Goal: Information Seeking & Learning: Learn about a topic

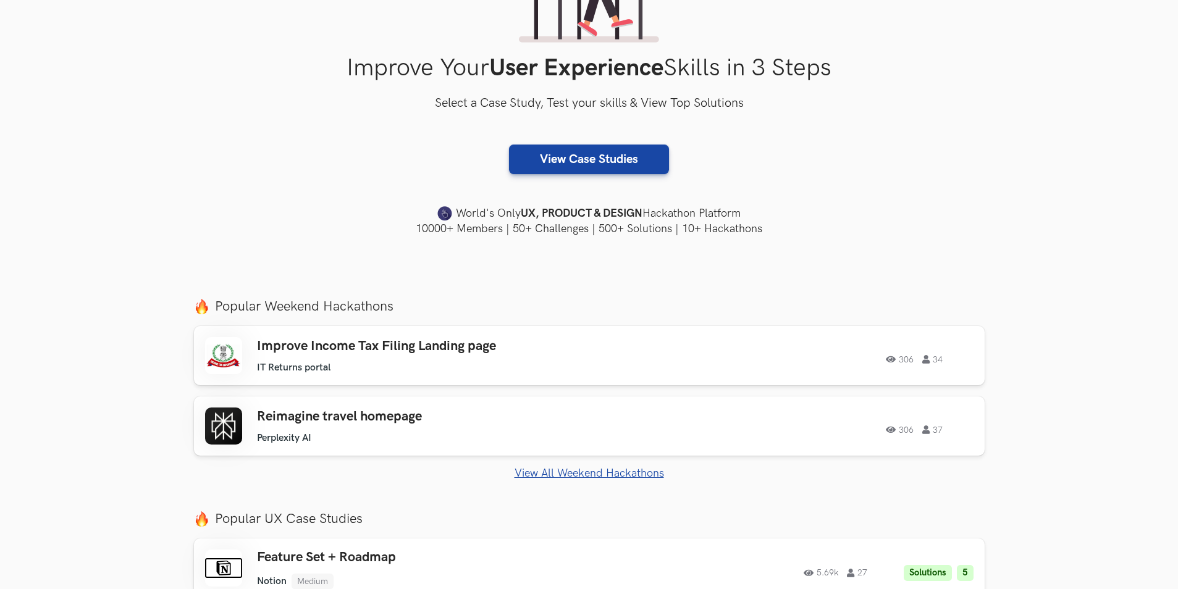
click at [571, 478] on link "View All Weekend Hackathons" at bounding box center [589, 473] width 791 height 13
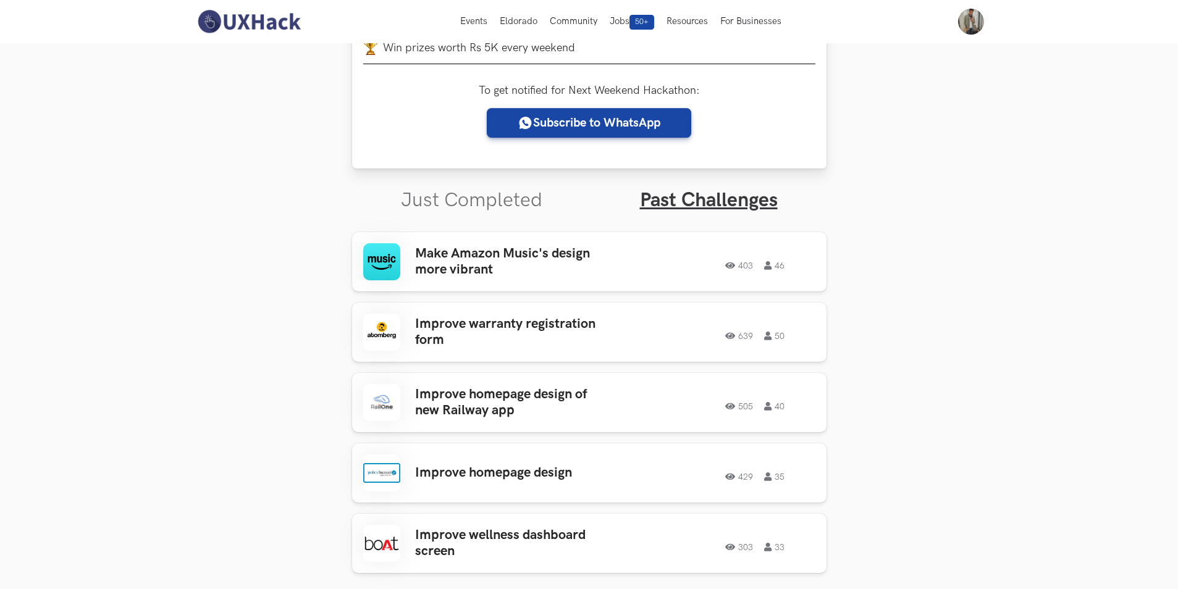
scroll to position [229, 0]
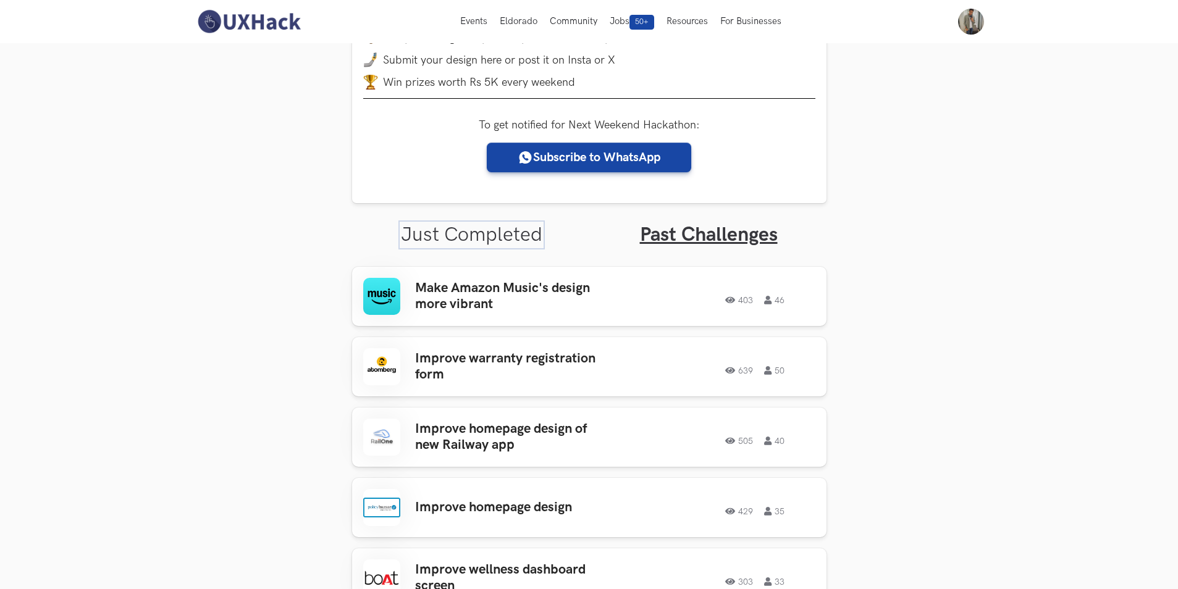
click at [455, 232] on link "Just Completed" at bounding box center [471, 235] width 141 height 24
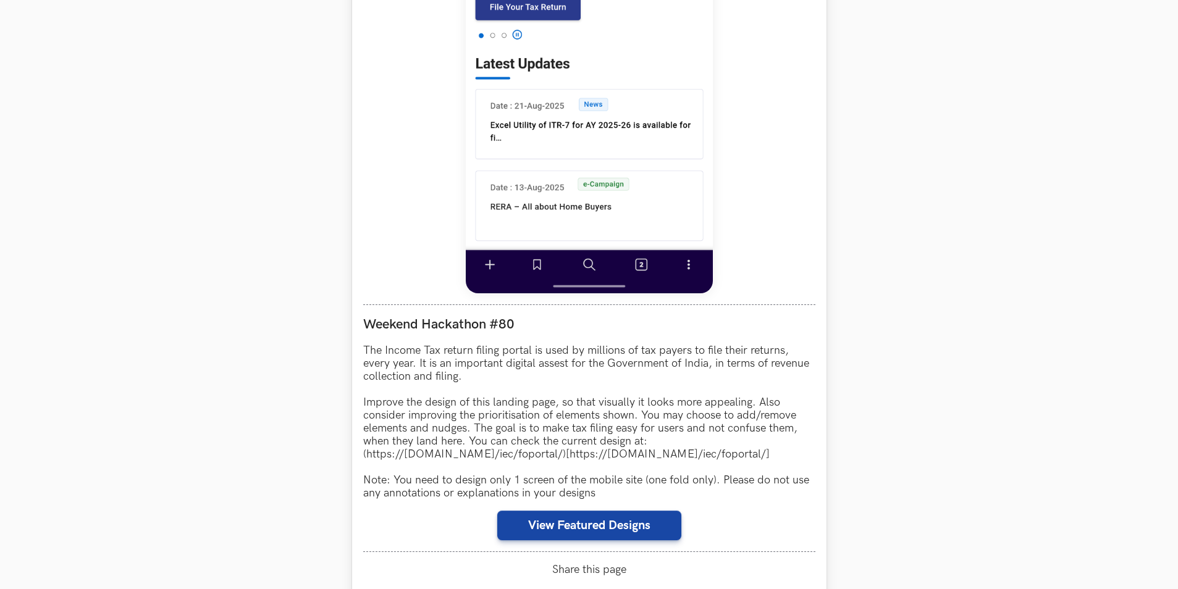
scroll to position [847, 0]
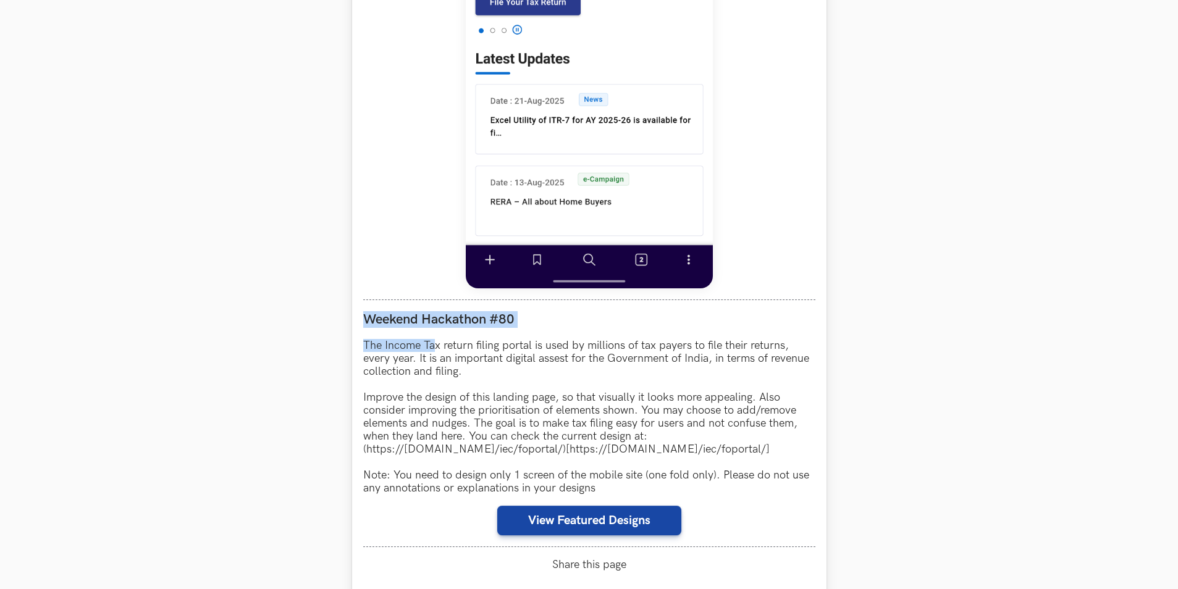
drag, startPoint x: 361, startPoint y: 318, endPoint x: 432, endPoint y: 342, distance: 75.0
click at [432, 342] on div "IT Returns portal Completed Weekend Hackathon #80 The Income Tax return filing …" at bounding box center [589, 274] width 474 height 1210
drag, startPoint x: 432, startPoint y: 342, endPoint x: 414, endPoint y: 339, distance: 18.1
click at [418, 339] on p "The Income Tax return filing portal is used by millions of tax payers to file t…" at bounding box center [589, 417] width 452 height 156
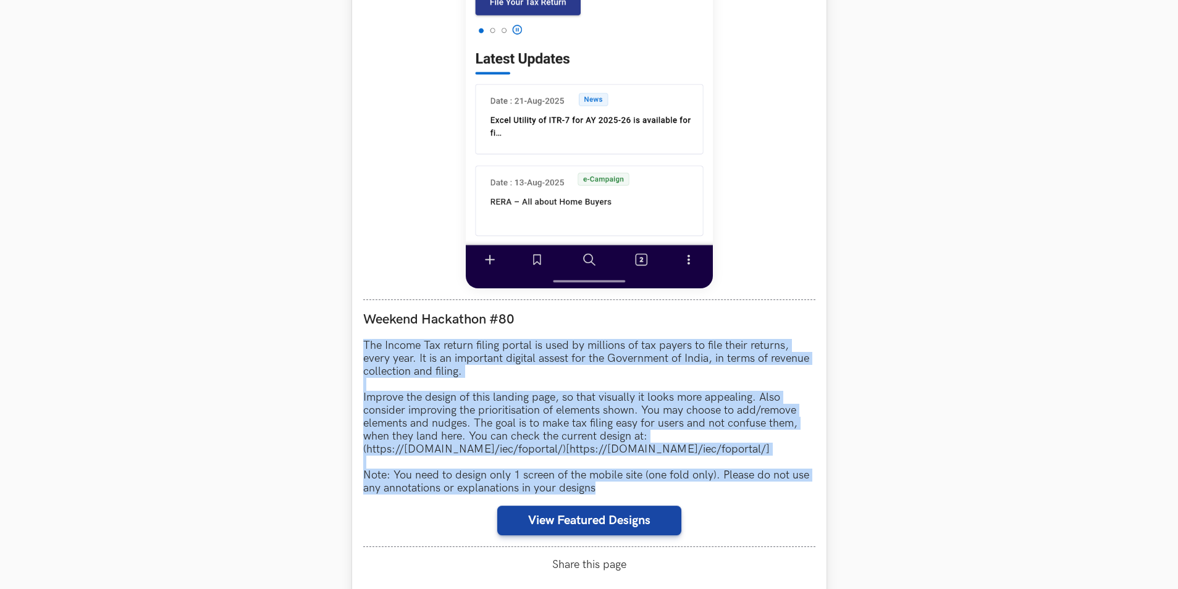
drag, startPoint x: 369, startPoint y: 343, endPoint x: 599, endPoint y: 487, distance: 271.7
click at [599, 487] on div "IT Returns portal Completed Weekend Hackathon #80 The Income Tax return filing …" at bounding box center [589, 274] width 474 height 1210
copy p "The Income Tax return filing portal is used by millions of tax payers to file t…"
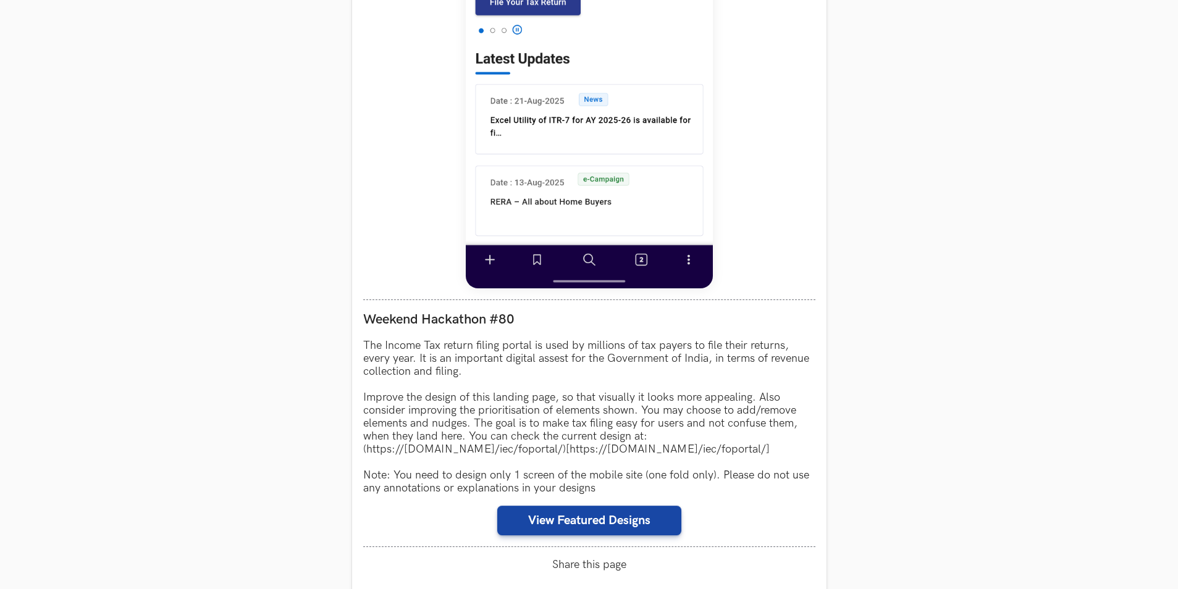
click at [856, 281] on section "Weekend Hackathons One screen, one product, one weekend Use your design chops t…" at bounding box center [589, 293] width 1178 height 2195
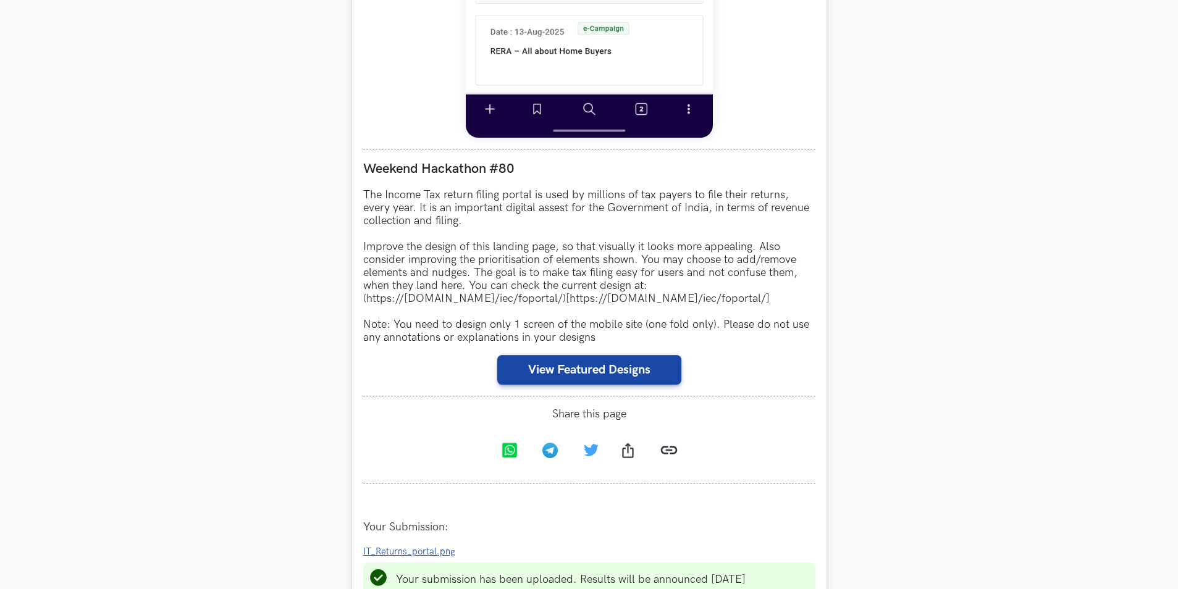
scroll to position [1032, 0]
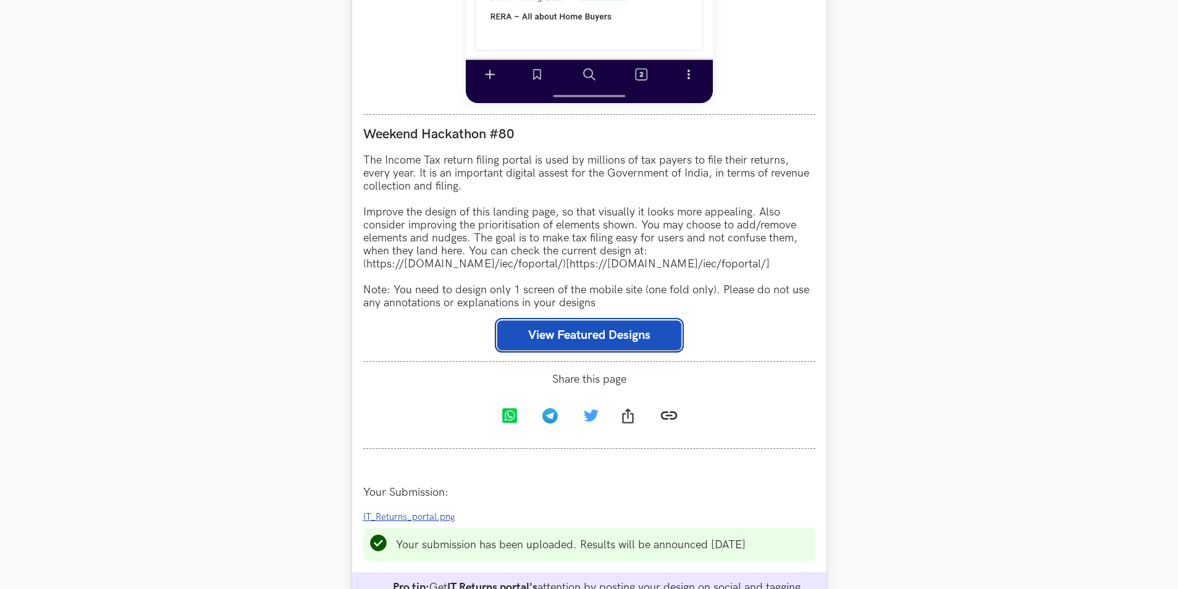
click at [619, 339] on button "View Featured Designs" at bounding box center [589, 336] width 184 height 30
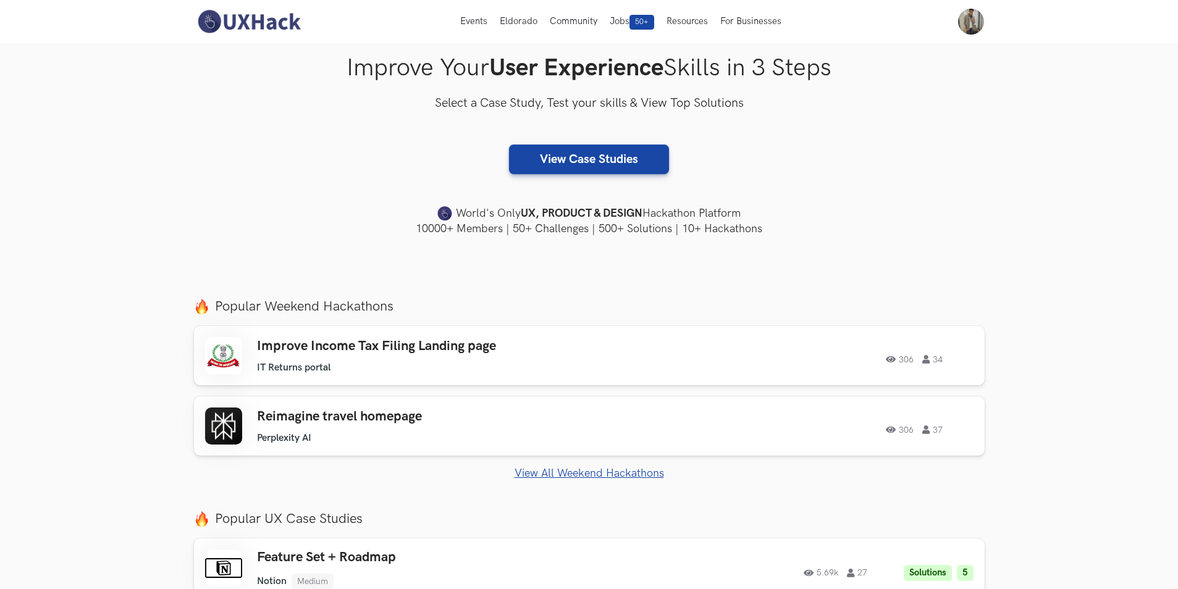
click at [561, 471] on link "View All Weekend Hackathons" at bounding box center [589, 473] width 791 height 13
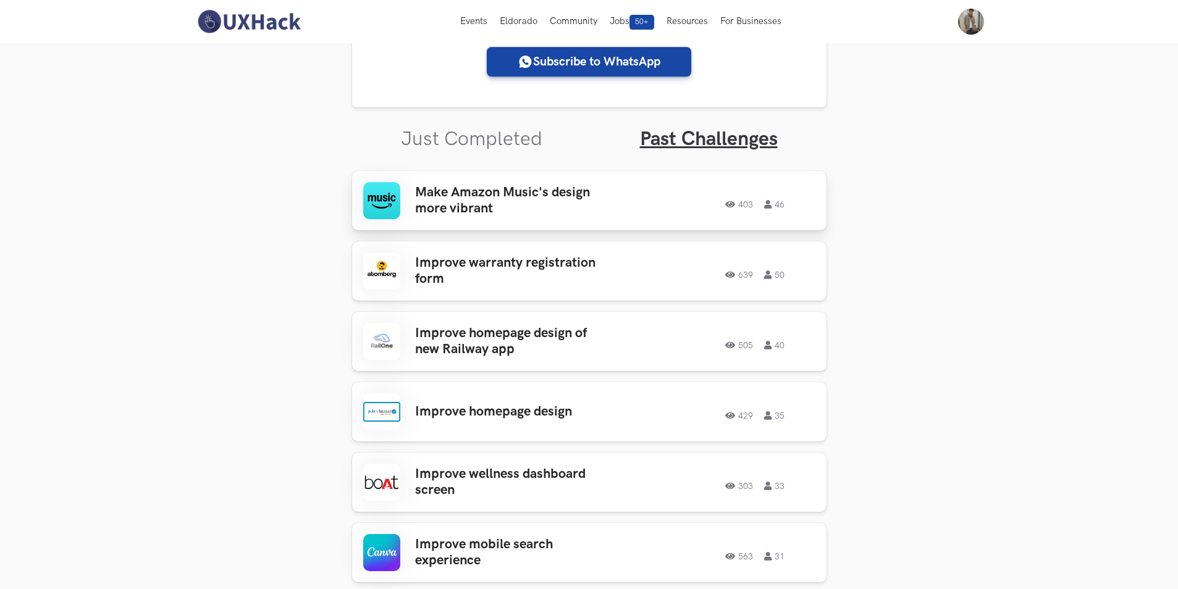
scroll to position [291, 0]
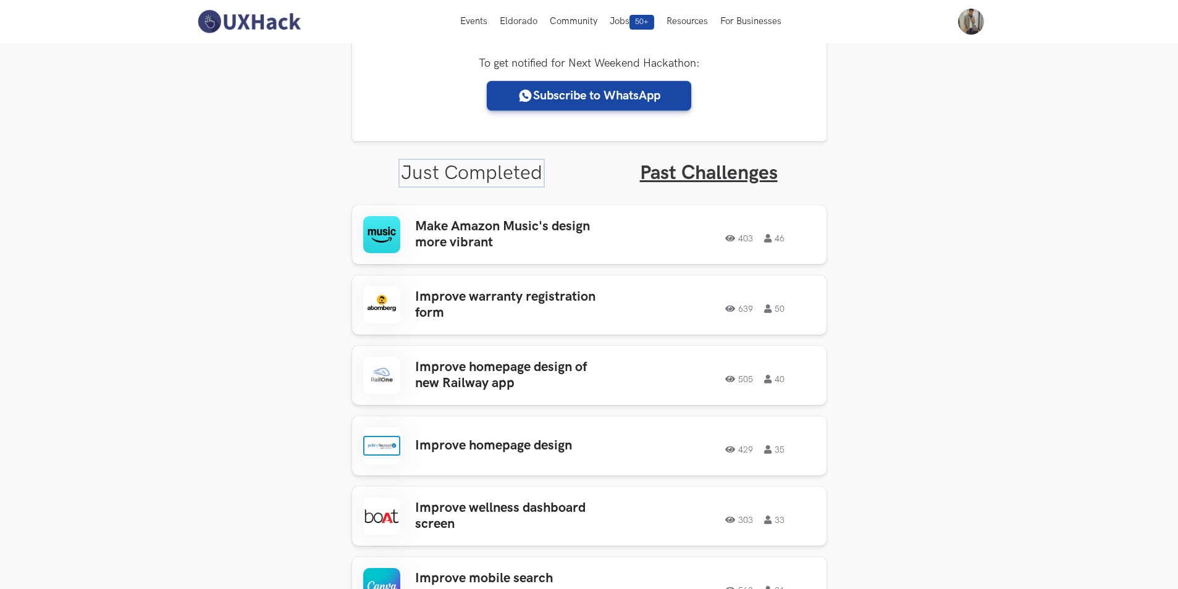
click at [505, 169] on link "Just Completed" at bounding box center [471, 173] width 141 height 24
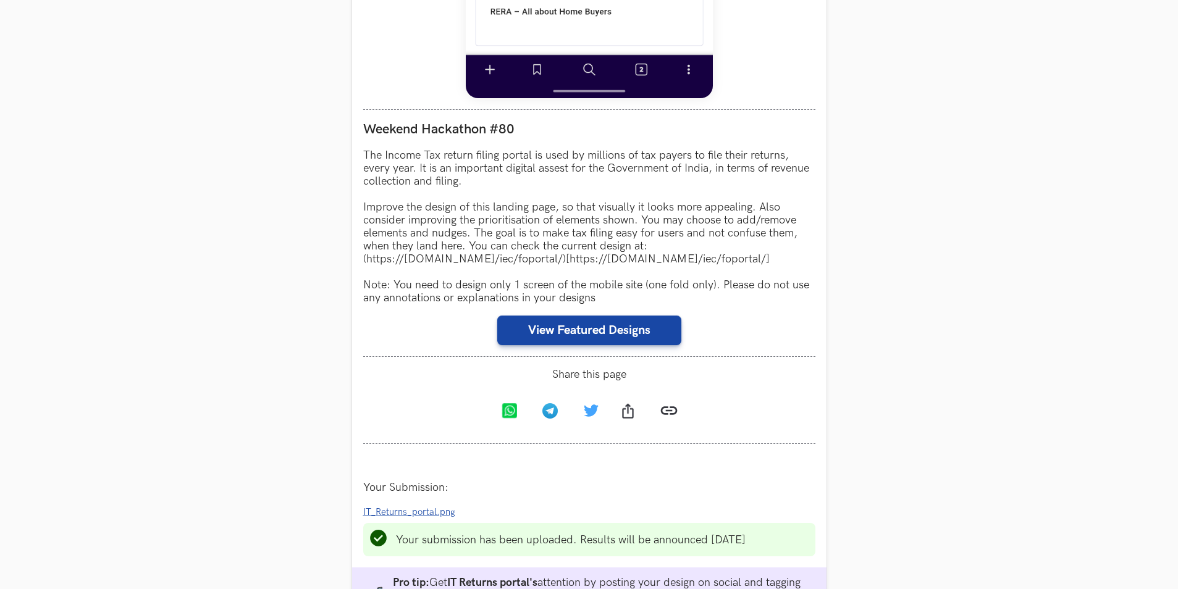
scroll to position [1094, 0]
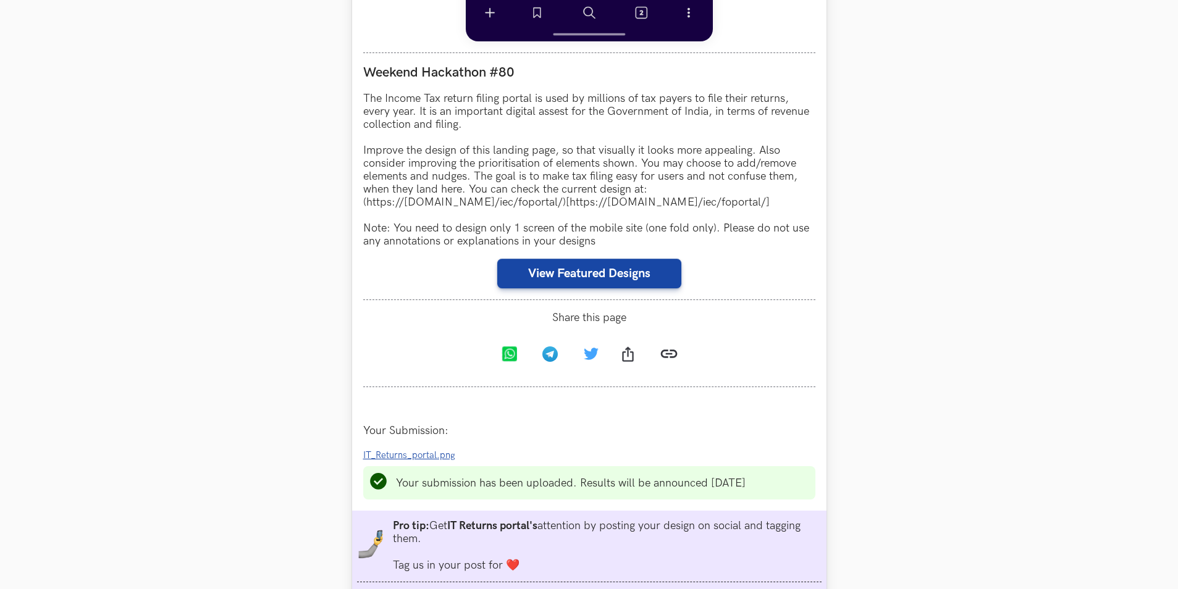
click at [429, 454] on span "IT_Returns_portal.png" at bounding box center [409, 455] width 92 height 11
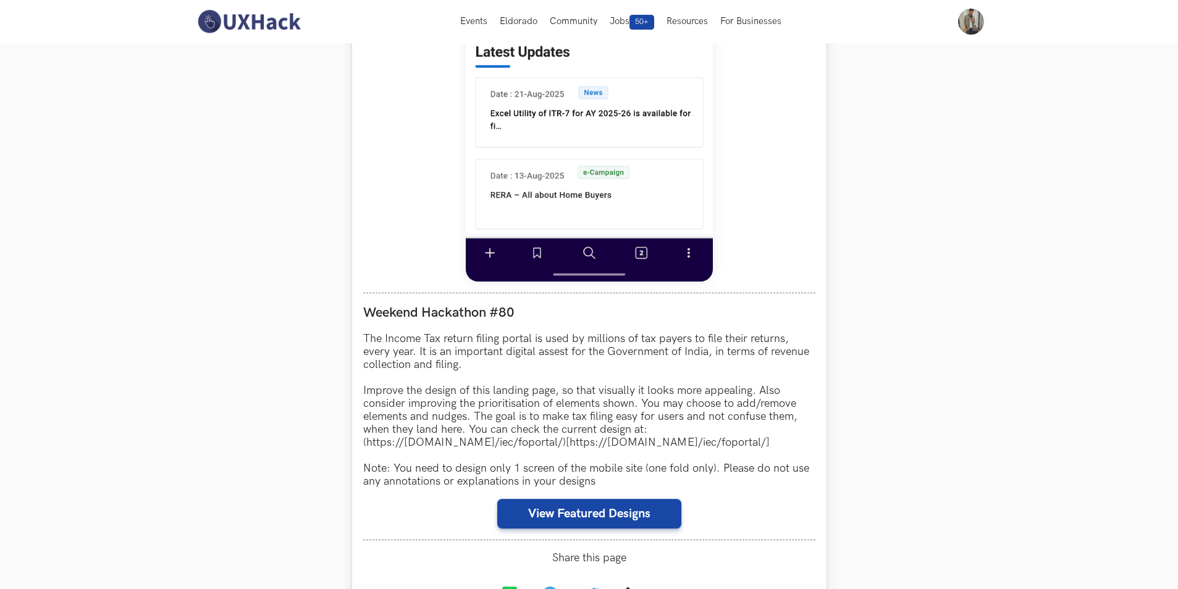
scroll to position [847, 0]
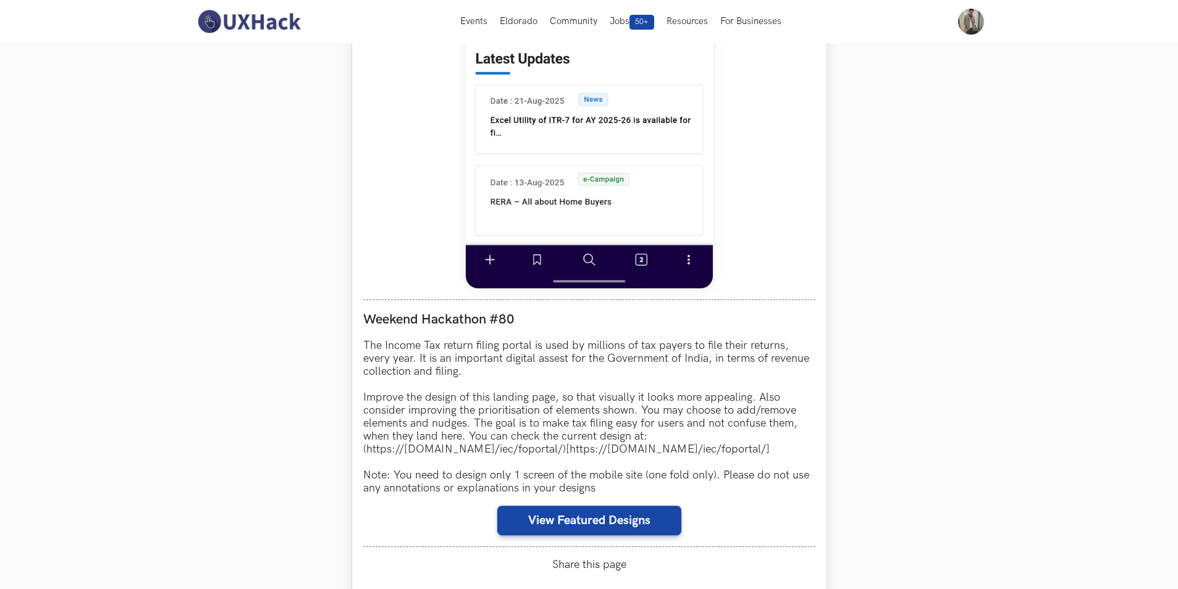
drag, startPoint x: 650, startPoint y: 198, endPoint x: 603, endPoint y: 330, distance: 141.1
click at [603, 330] on div "Weekend Hackathon #80 The Income Tax return filing portal is used by millions o…" at bounding box center [589, 424] width 452 height 248
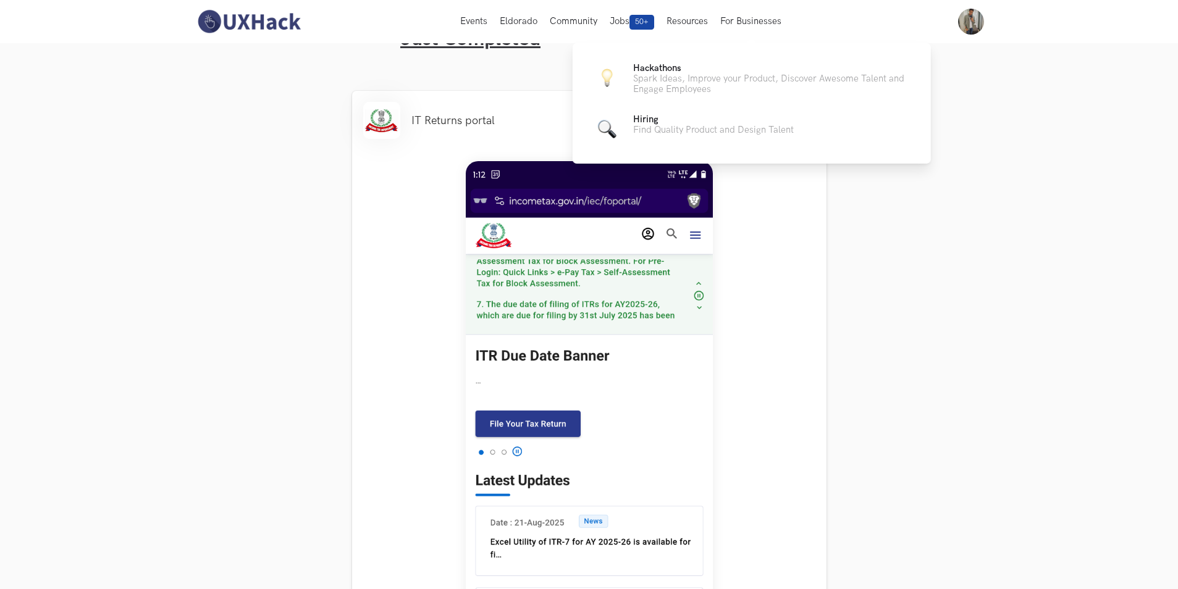
scroll to position [414, 0]
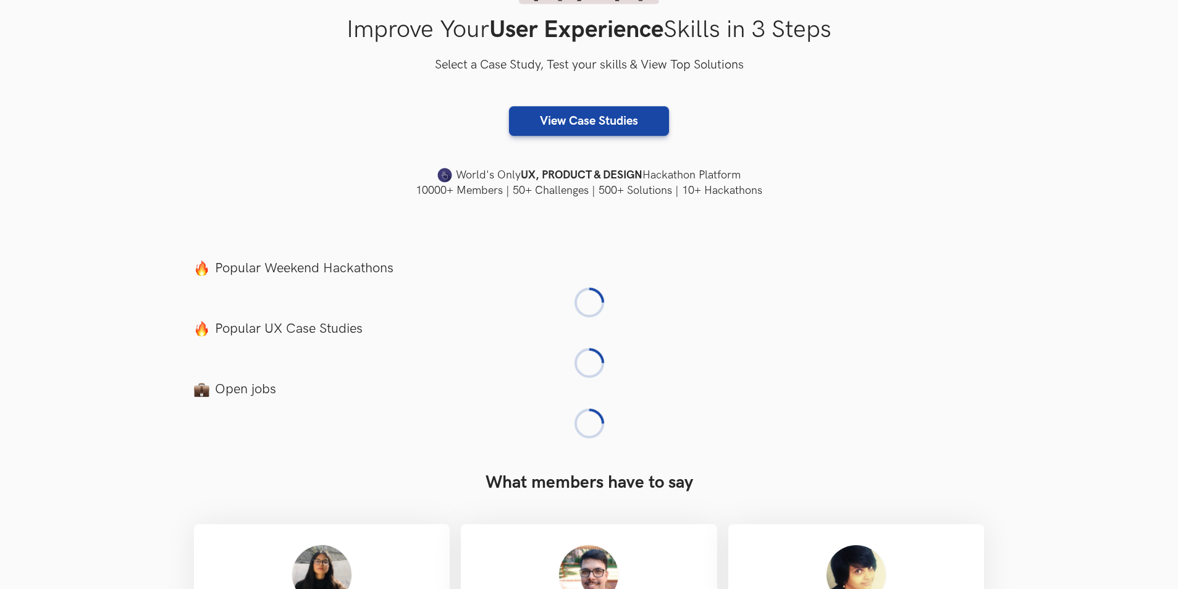
scroll to position [247, 0]
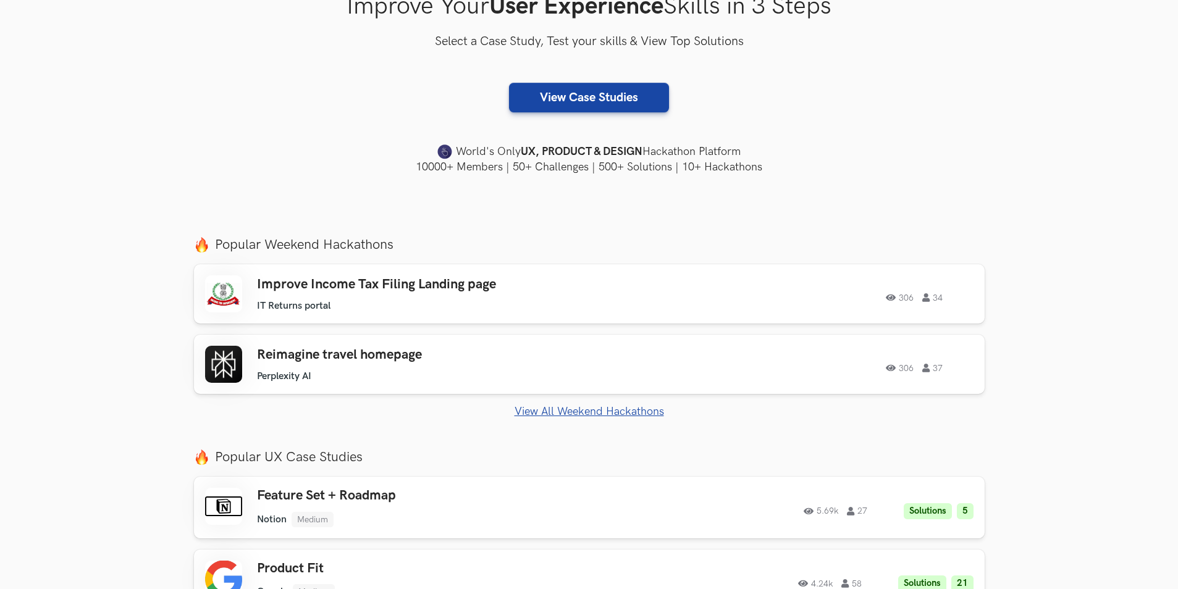
click at [554, 411] on link "View All Weekend Hackathons" at bounding box center [589, 411] width 791 height 13
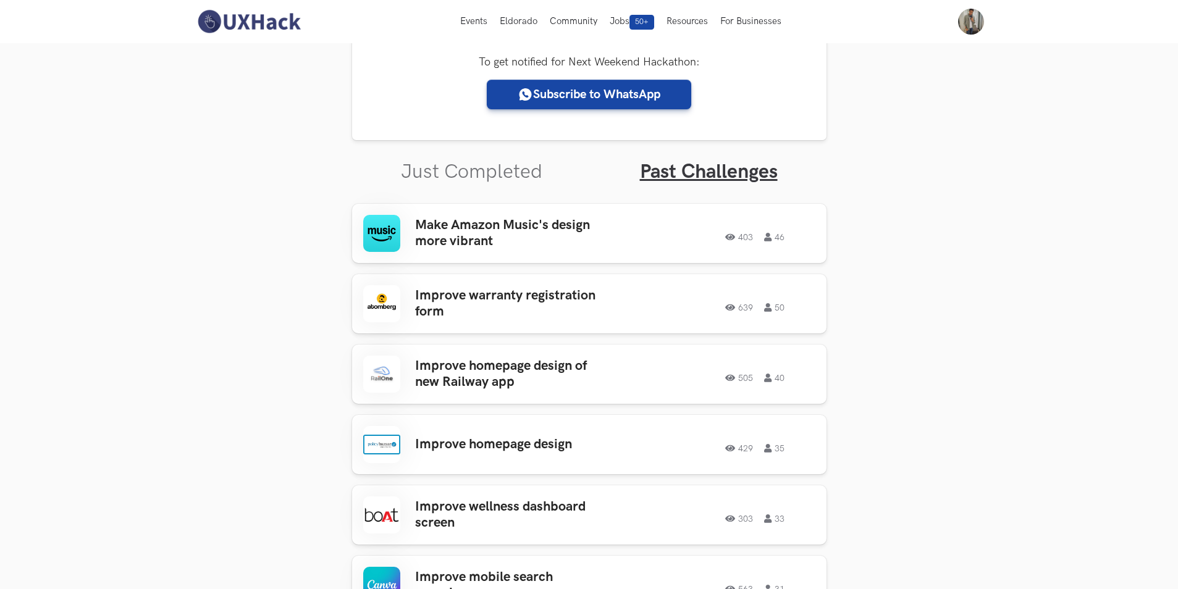
scroll to position [291, 0]
click at [450, 166] on link "Just Completed" at bounding box center [471, 173] width 141 height 24
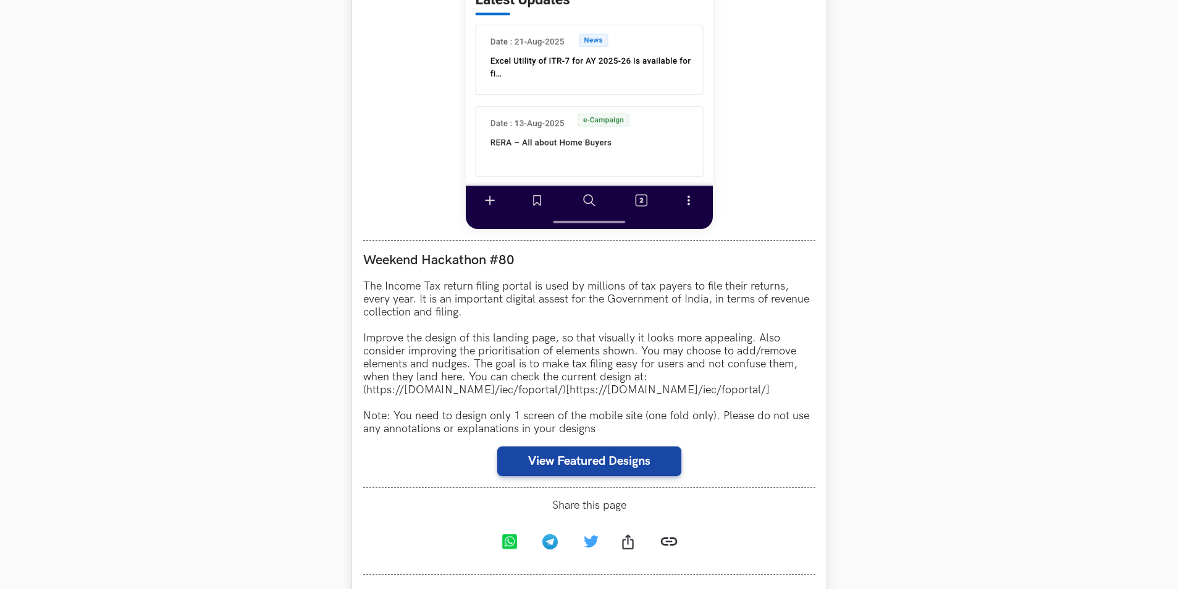
scroll to position [909, 0]
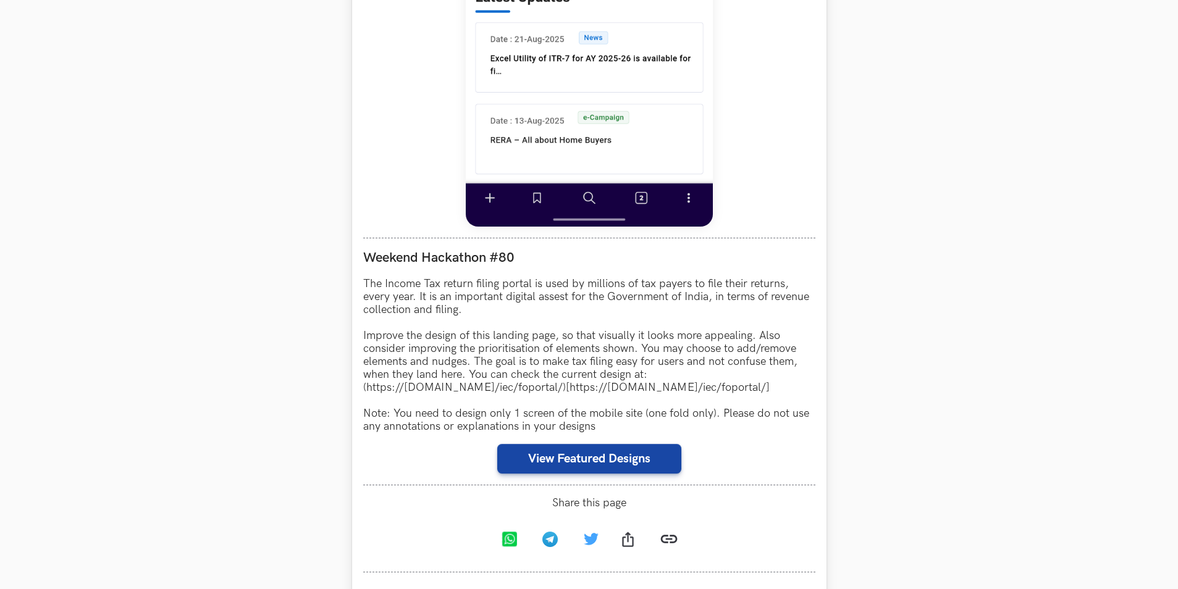
drag, startPoint x: 357, startPoint y: 280, endPoint x: 807, endPoint y: 390, distance: 463.5
click at [807, 390] on div "IT Returns portal Completed Weekend Hackathon #80 The Income Tax return filing …" at bounding box center [589, 212] width 474 height 1210
copy p "The Income Tax return filing portal is used by millions of tax payers to file t…"
